Goal: Information Seeking & Learning: Learn about a topic

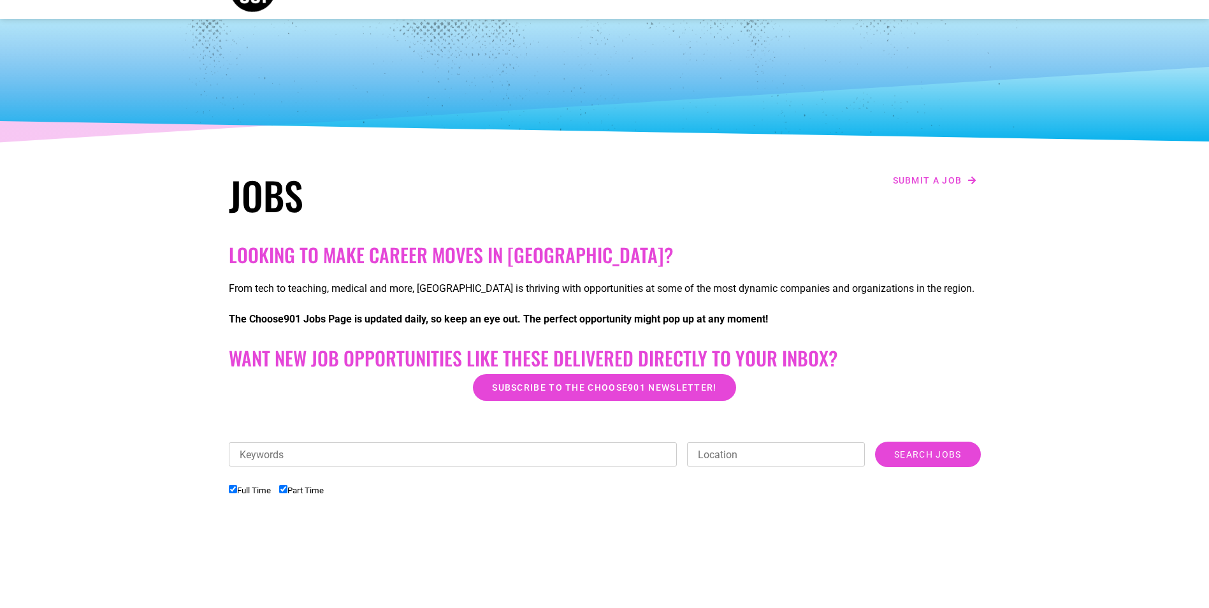
scroll to position [64, 0]
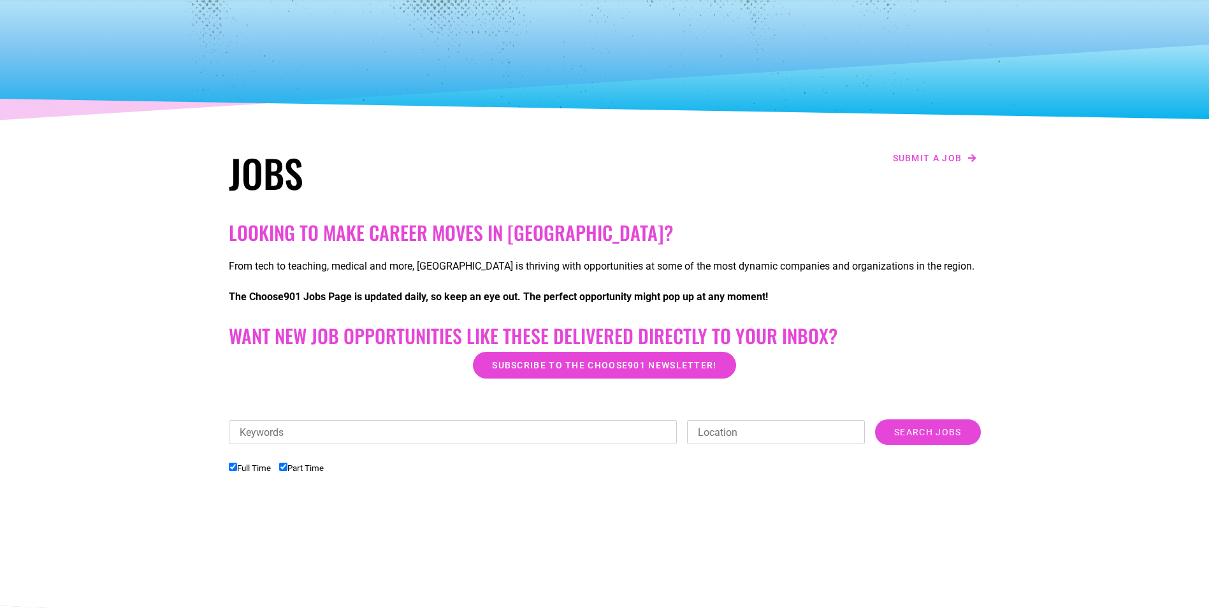
click at [826, 440] on input "Location" at bounding box center [776, 432] width 178 height 24
click at [910, 431] on input "Search Jobs" at bounding box center [927, 431] width 105 height 25
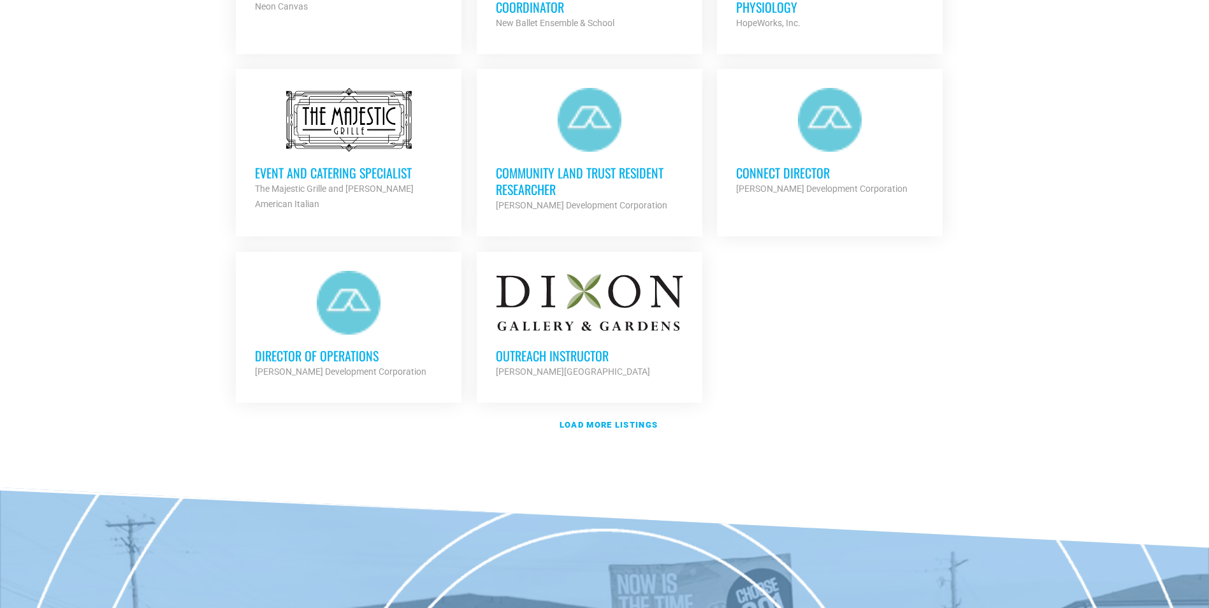
scroll to position [1466, 0]
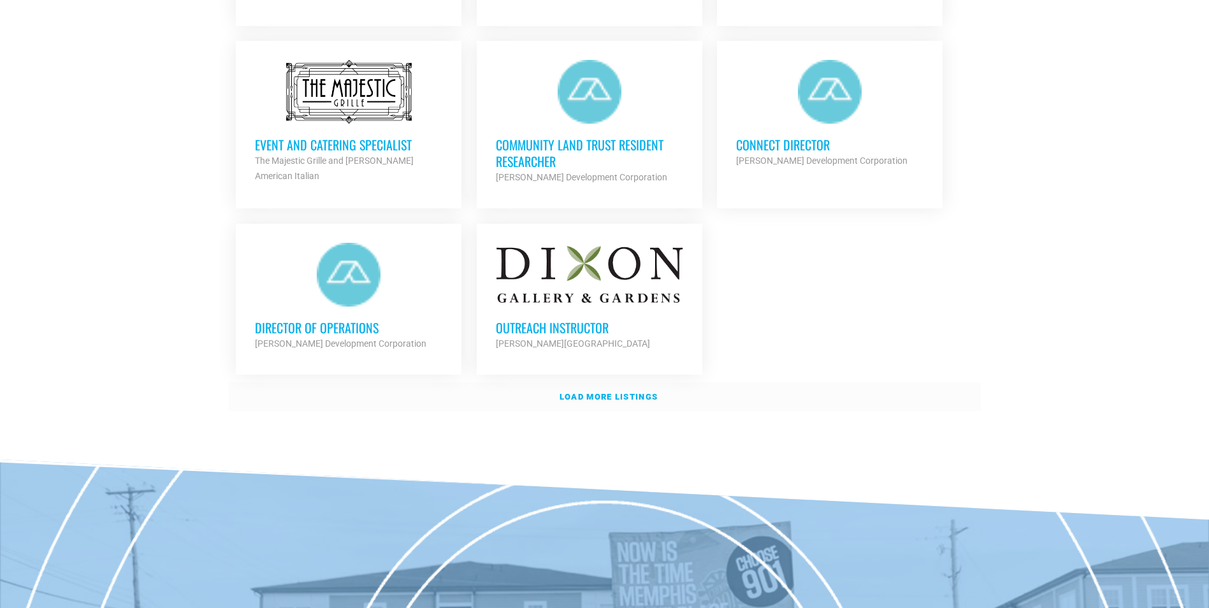
click at [611, 393] on strong "Load more listings" at bounding box center [609, 397] width 98 height 10
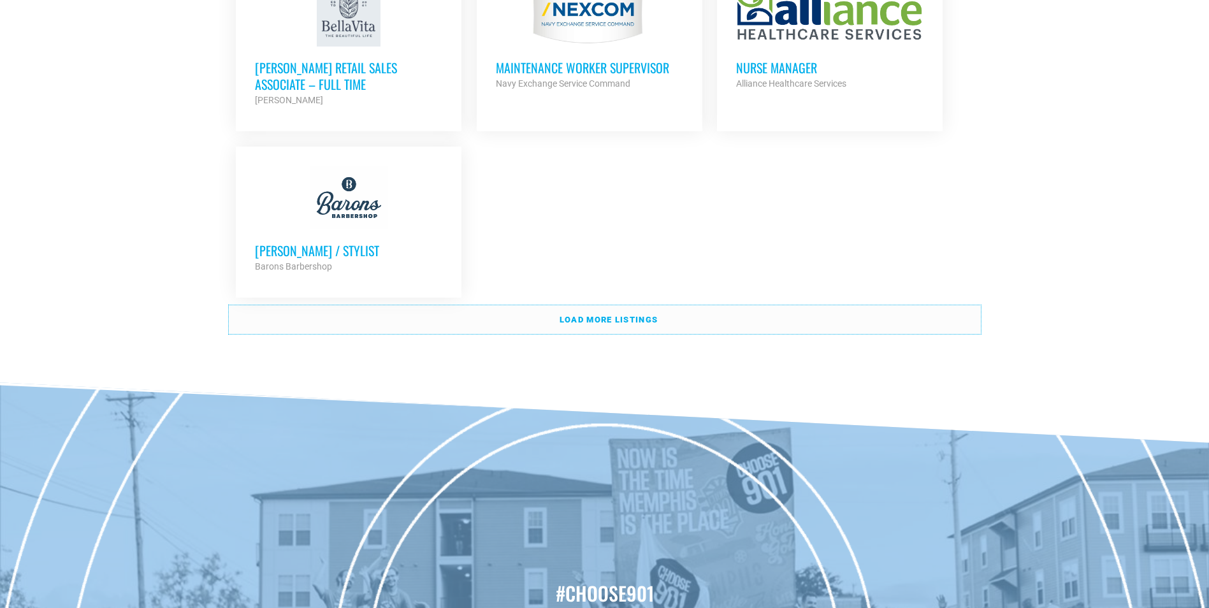
scroll to position [2869, 0]
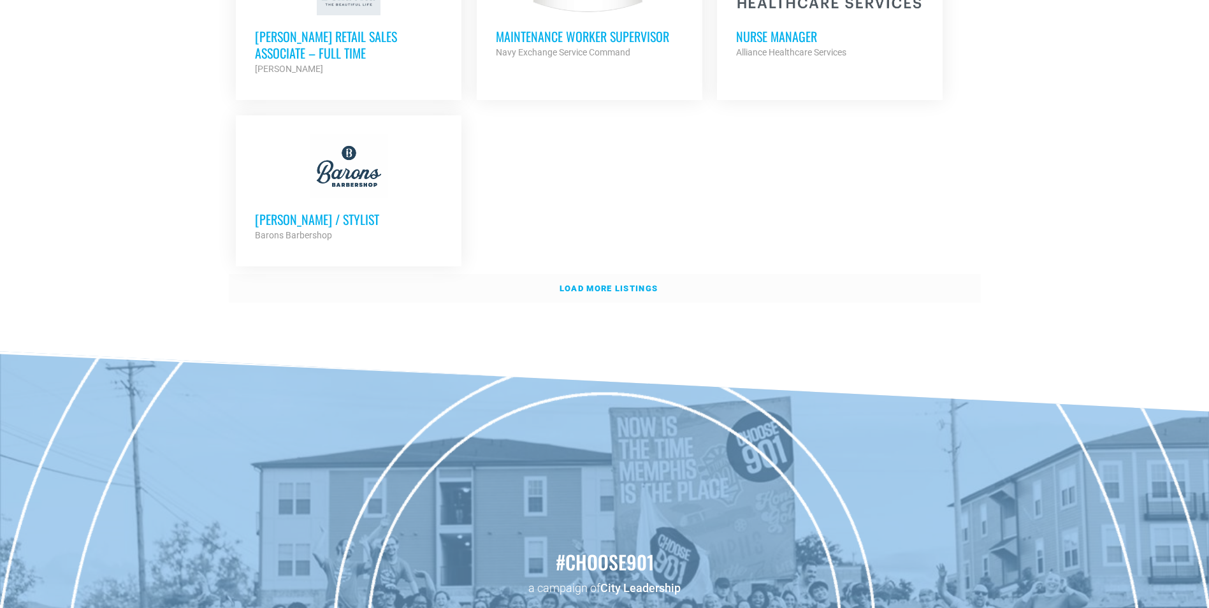
click at [608, 284] on strong "Load more listings" at bounding box center [609, 289] width 98 height 10
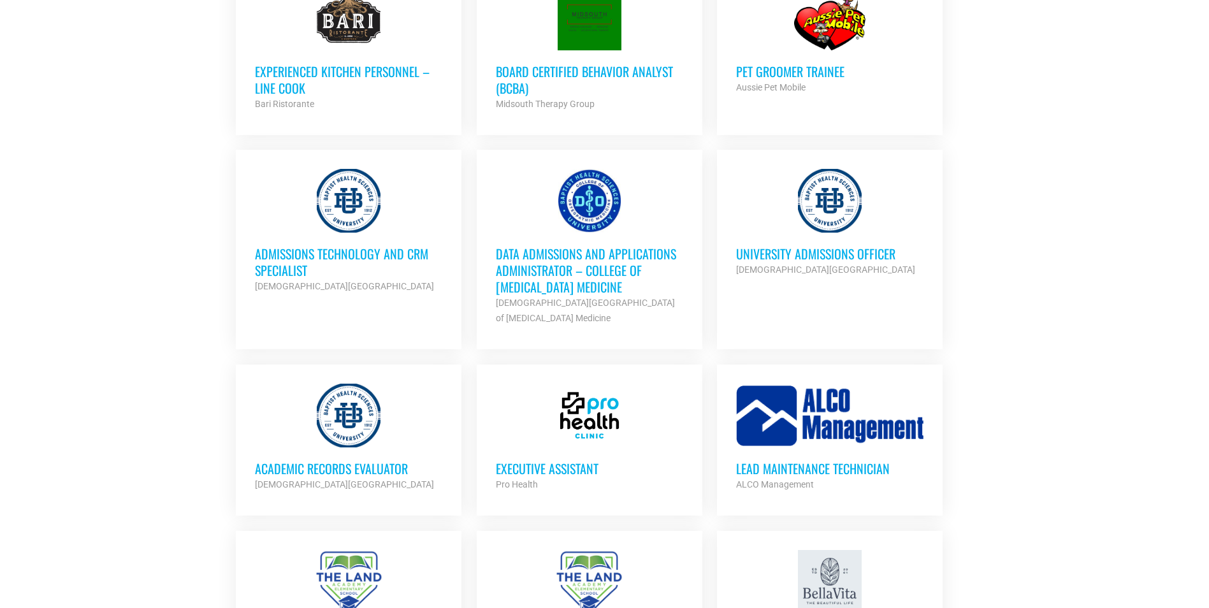
scroll to position [2065, 0]
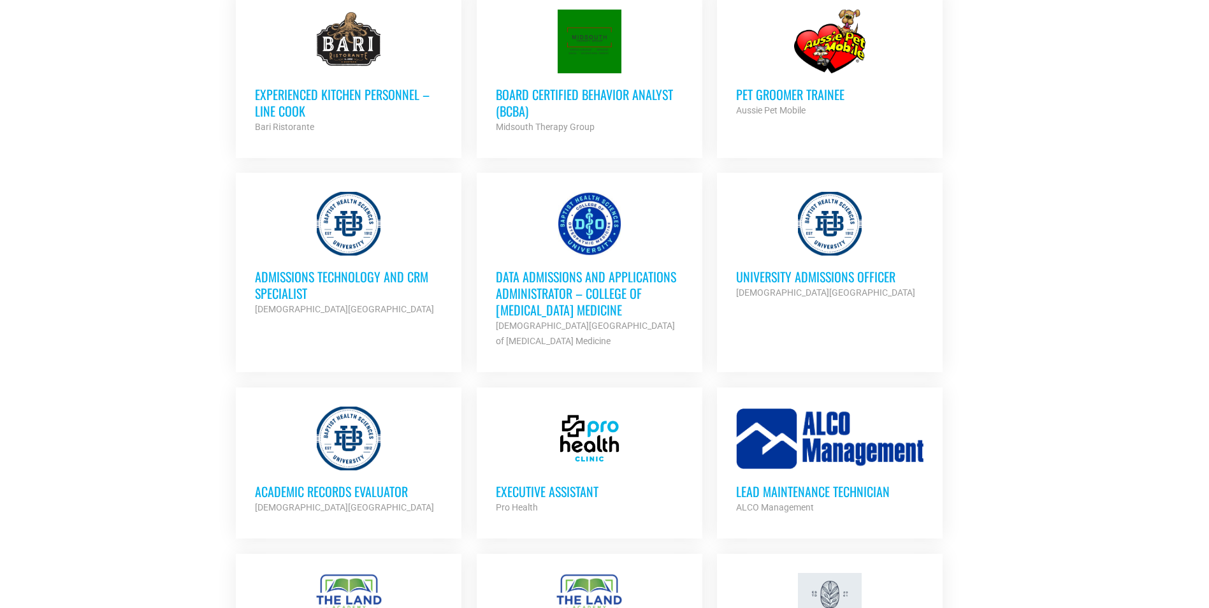
click at [388, 486] on h3 "Academic Records Evaluator" at bounding box center [348, 491] width 187 height 17
